Goal: Navigation & Orientation: Find specific page/section

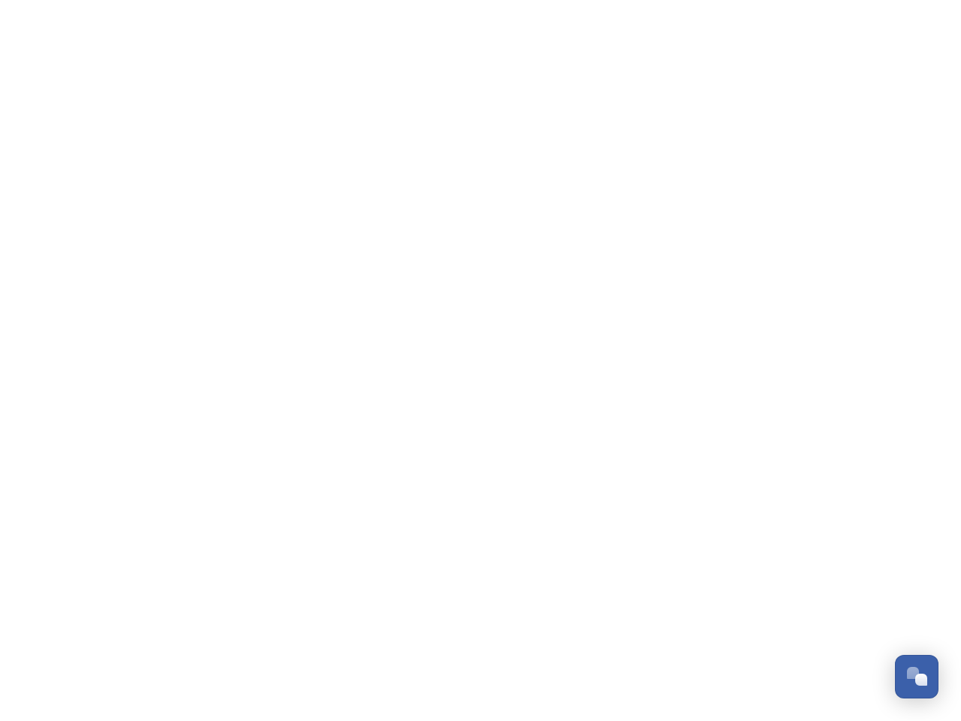
click at [917, 676] on div "Open Chat" at bounding box center [921, 679] width 12 height 12
click at [922, 509] on div "👋 Hi there - Have any questions for us? We’re here to help! Just drop us a mess…" at bounding box center [803, 429] width 270 height 375
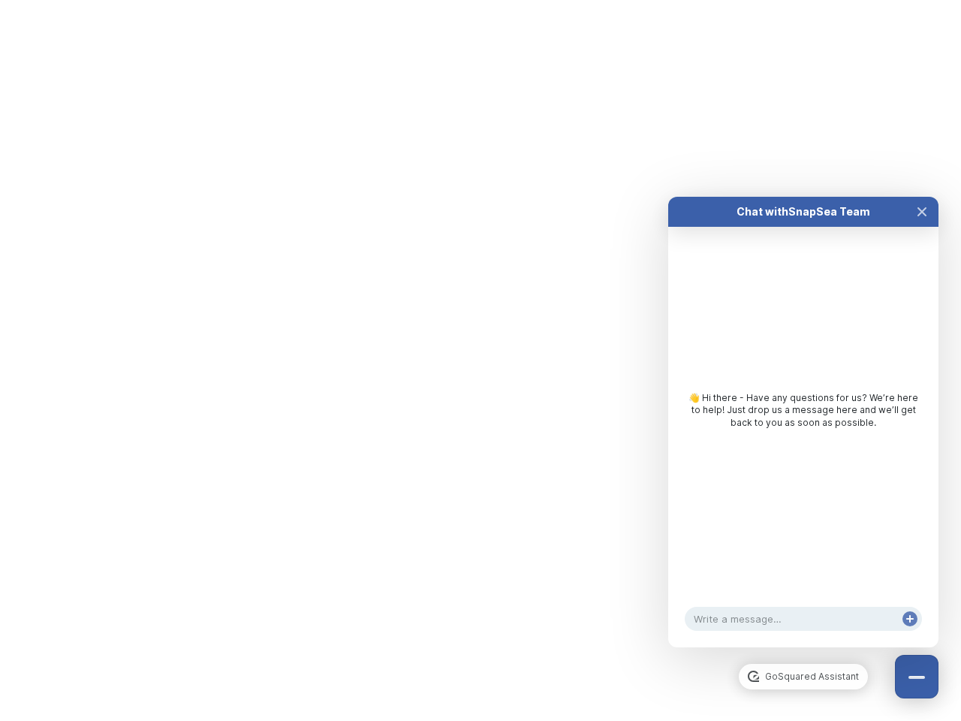
click at [803, 647] on div "Chat with SnapSea Team GoSquared Assistant 👋 Hi there - Have any questions for …" at bounding box center [803, 422] width 270 height 450
click at [803, 437] on div "👋 Hi there - Have any questions for us? We’re here to help! Just drop us a mess…" at bounding box center [803, 414] width 270 height 375
click at [922, 227] on div "👋 Hi there - Have any questions for us? We’re here to help! Just drop us a mess…" at bounding box center [803, 414] width 270 height 375
click at [910, 634] on div "Chat with SnapSea Team GoSquared Assistant 👋 Hi there - Have any questions for …" at bounding box center [803, 422] width 270 height 450
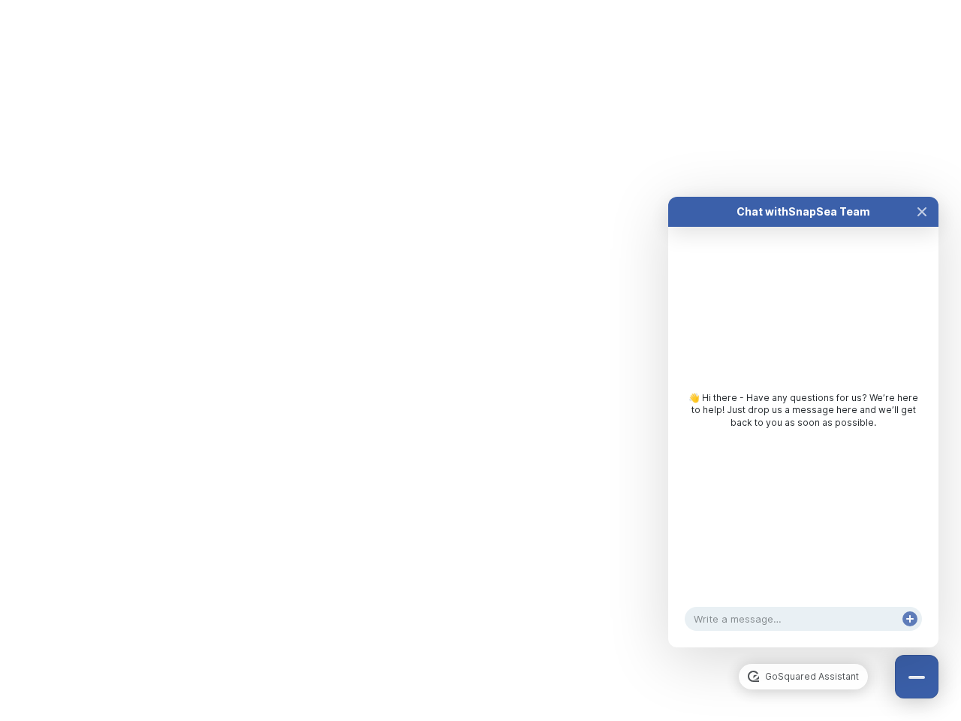
click at [480, 0] on html "Dismiss GoSquared Assistant Chat with SnapSea Team GoSquared Assistant Submit G…" at bounding box center [480, 0] width 961 height 0
click at [469, 0] on html "Dismiss GoSquared Assistant Chat with SnapSea Team GoSquared Assistant Submit G…" at bounding box center [480, 0] width 961 height 0
